Goal: Information Seeking & Learning: Understand process/instructions

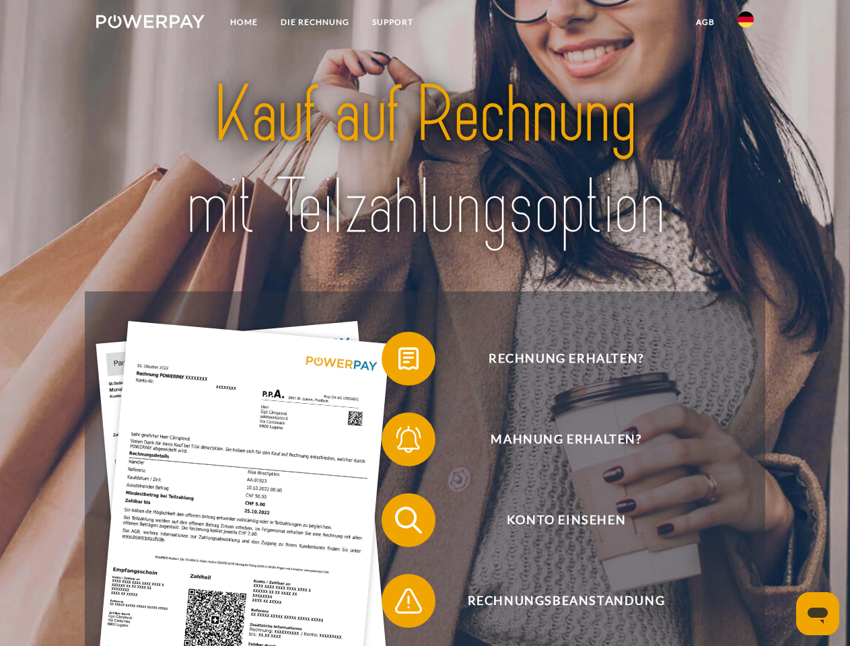
click at [150, 24] on img at bounding box center [150, 21] width 108 height 13
click at [746, 24] on img at bounding box center [746, 19] width 16 height 16
click at [705, 22] on link "agb" at bounding box center [706, 22] width 42 height 24
click at [399, 362] on span at bounding box center [388, 358] width 67 height 67
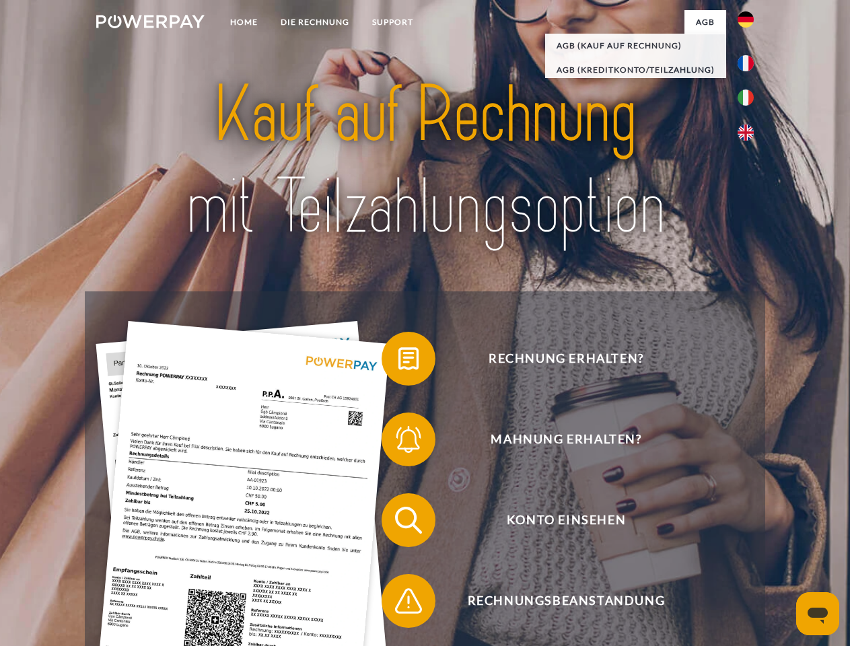
click at [399, 442] on span at bounding box center [388, 439] width 67 height 67
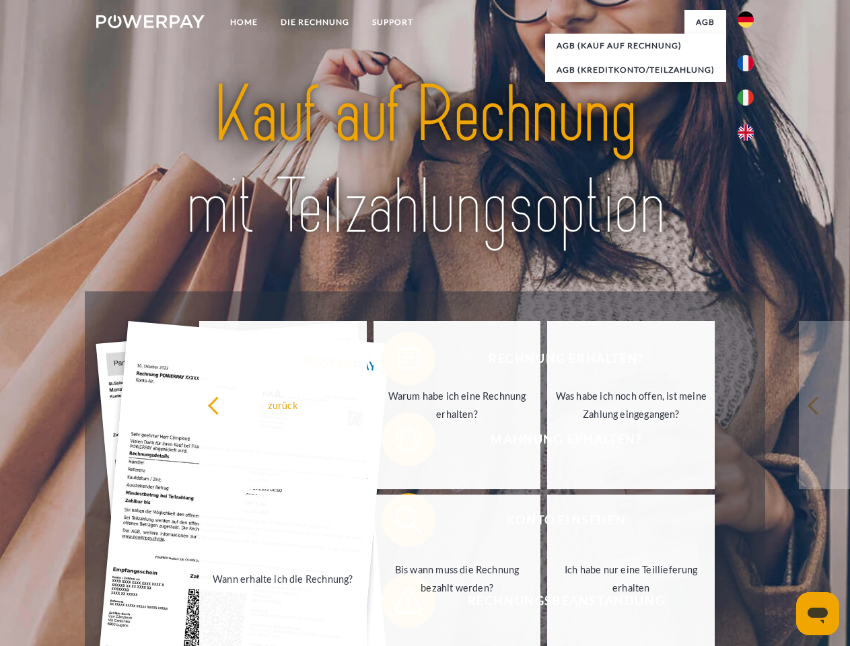
click at [399, 523] on link "Bis wann muss die Rechnung bezahlt werden?" at bounding box center [458, 579] width 168 height 168
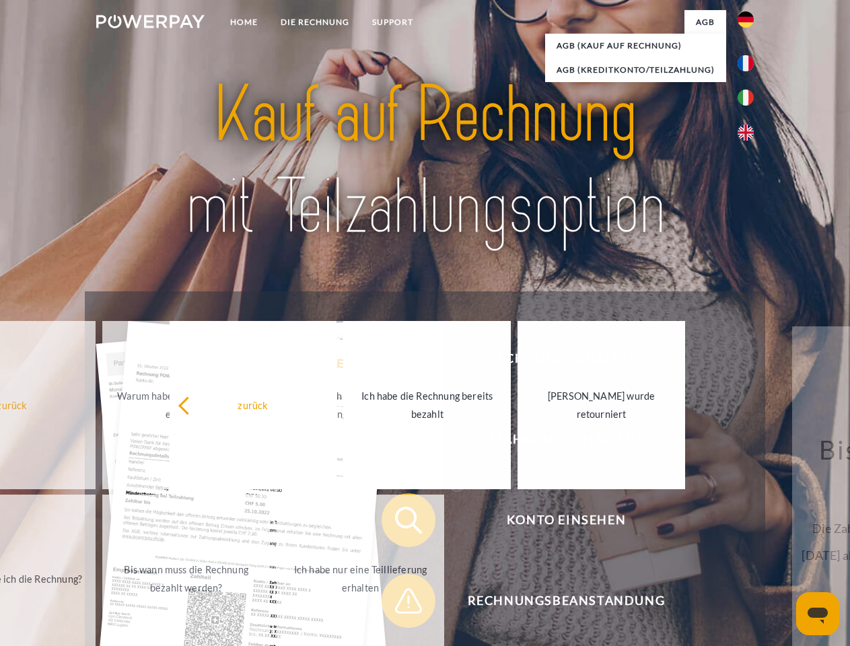
click at [399, 604] on span at bounding box center [388, 601] width 67 height 67
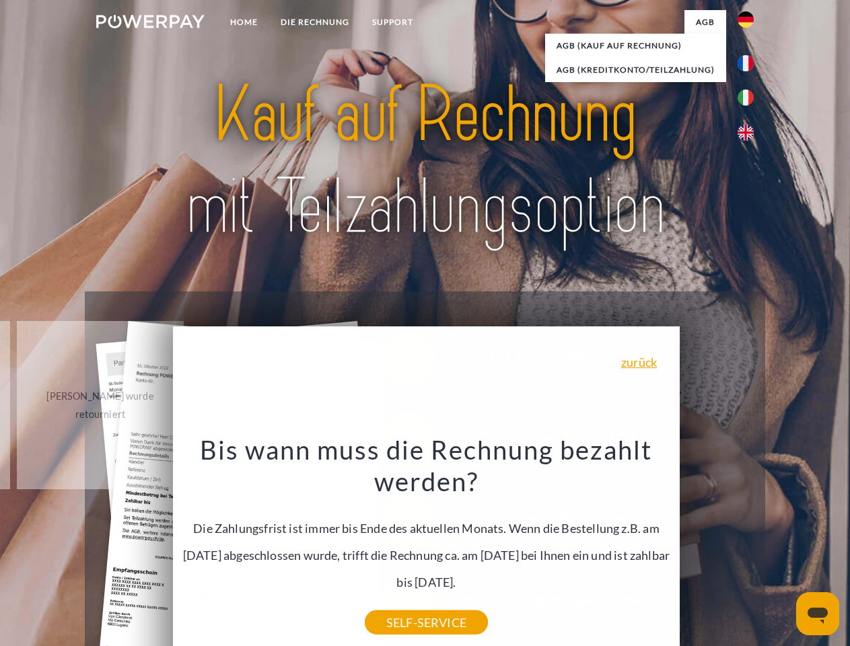
click at [818, 614] on icon "Messaging-Fenster öffnen" at bounding box center [818, 616] width 20 height 16
